Goal: Check status: Check status

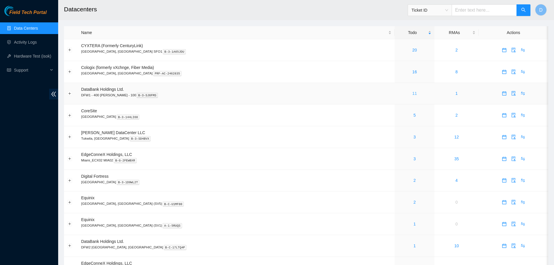
click at [412, 94] on link "11" at bounding box center [414, 93] width 5 height 5
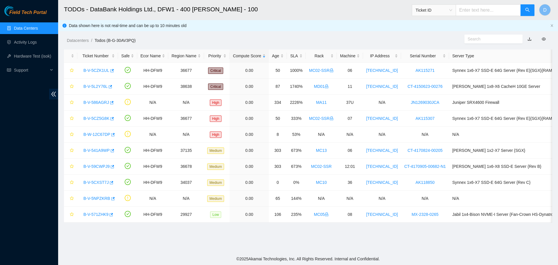
click at [29, 29] on link "Data Centers" at bounding box center [26, 28] width 24 height 5
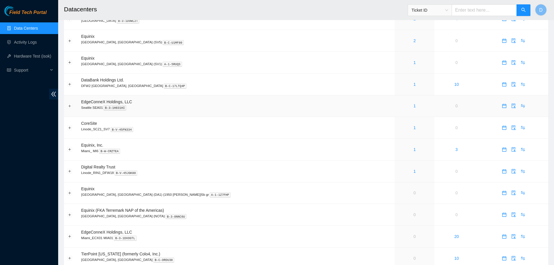
scroll to position [174, 0]
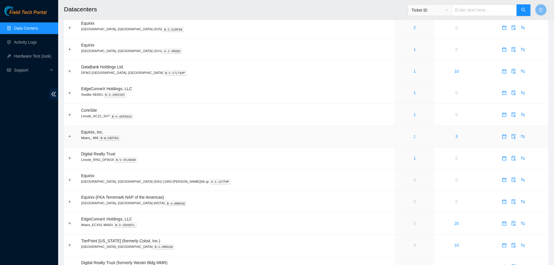
click at [413, 137] on link "1" at bounding box center [414, 136] width 2 height 5
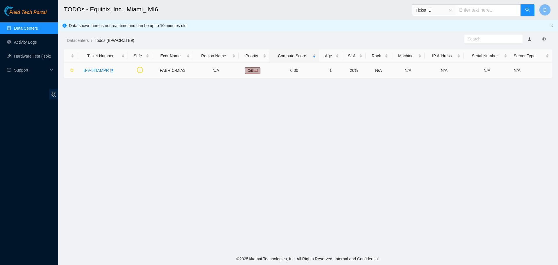
click at [97, 72] on link "B-V-5TIAMPR" at bounding box center [96, 70] width 26 height 5
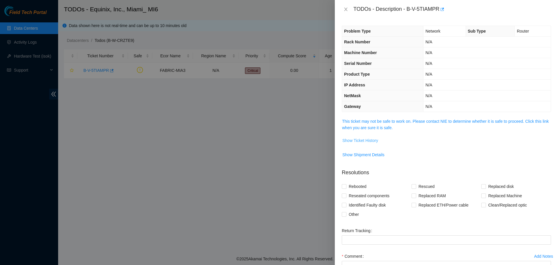
click at [369, 139] on span "Show Ticket History" at bounding box center [361, 140] width 36 height 6
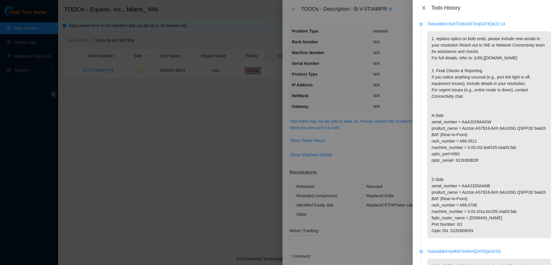
click at [425, 8] on icon "close" at bounding box center [424, 8] width 5 height 5
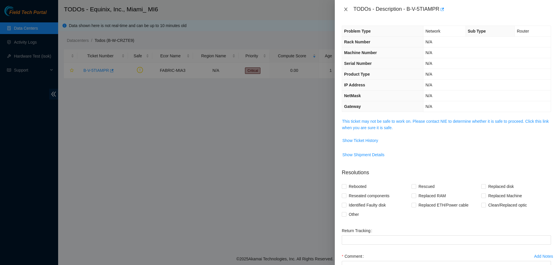
click at [347, 10] on icon "close" at bounding box center [346, 9] width 5 height 5
